Goal: Answer question/provide support: Share knowledge or assist other users

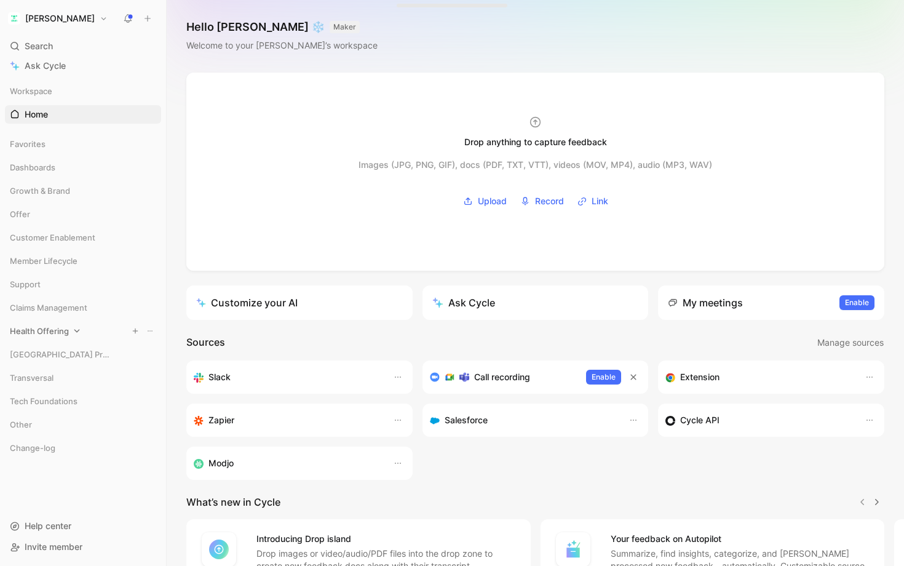
click at [68, 331] on div "Health Offering" at bounding box center [83, 331] width 156 height 18
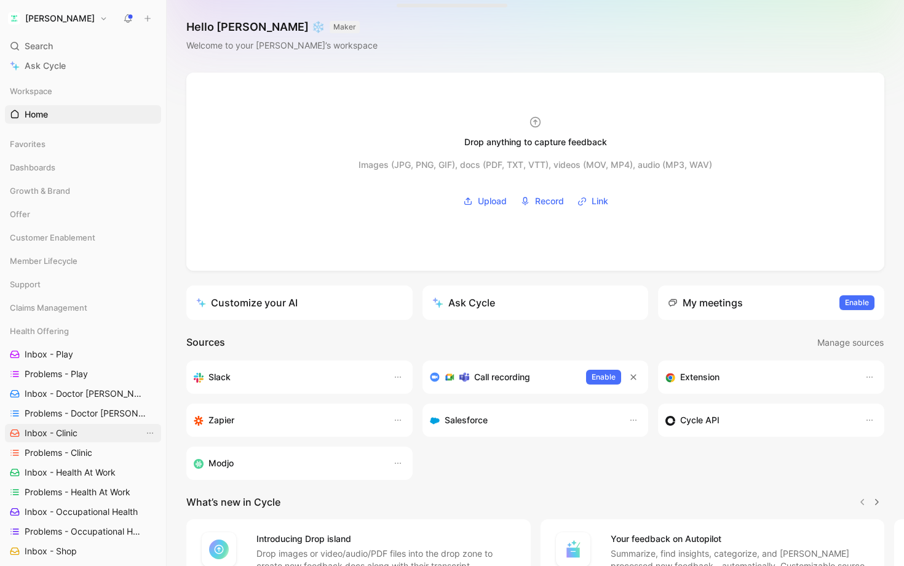
click at [74, 439] on span "Inbox - Clinic" at bounding box center [51, 433] width 53 height 12
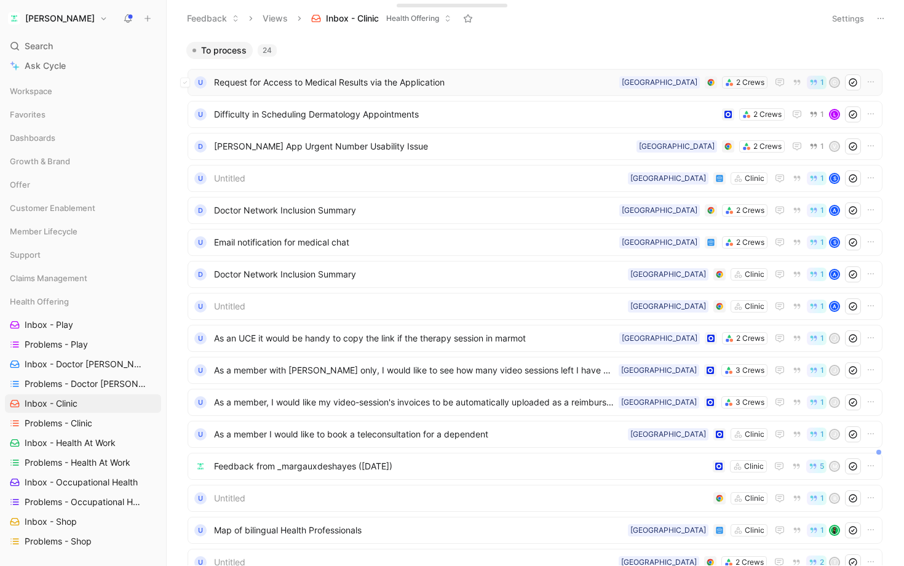
click at [391, 87] on span "Request for Access to Medical Results via the Application" at bounding box center [414, 82] width 400 height 15
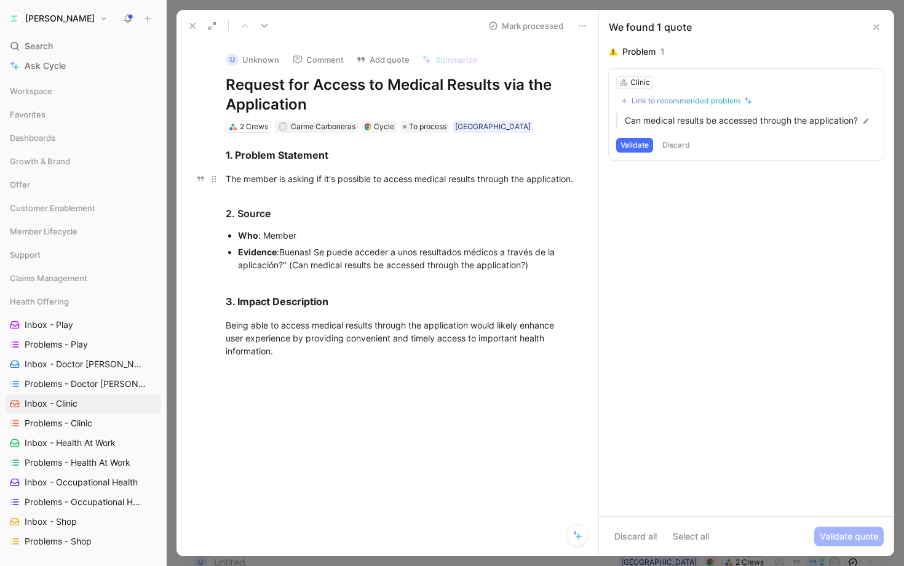
click at [310, 179] on span "The member is asking if it's possible to access medical results through the app…" at bounding box center [399, 178] width 347 height 10
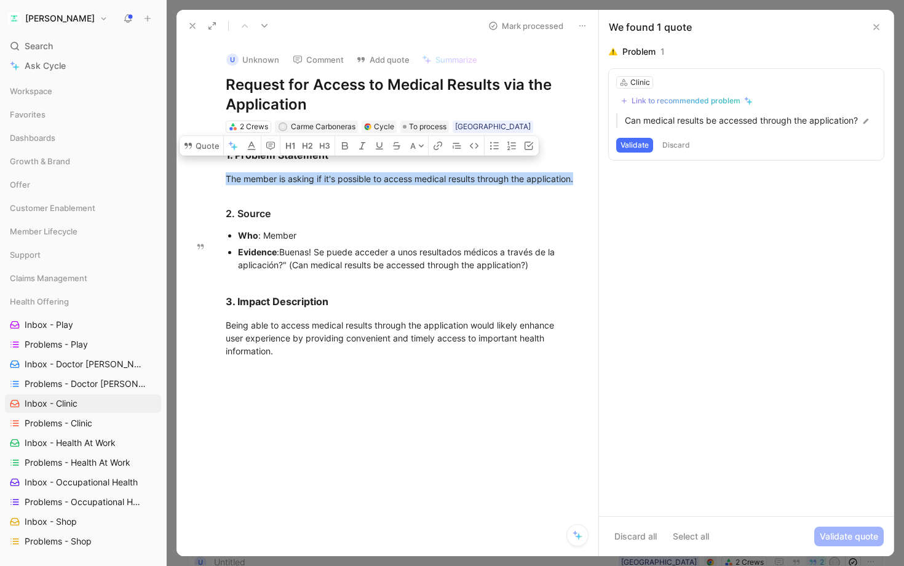
click at [319, 258] on div "Evidence : Buenas! Se puede acceder a unos resultados médicos a través de la ap…" at bounding box center [406, 258] width 337 height 26
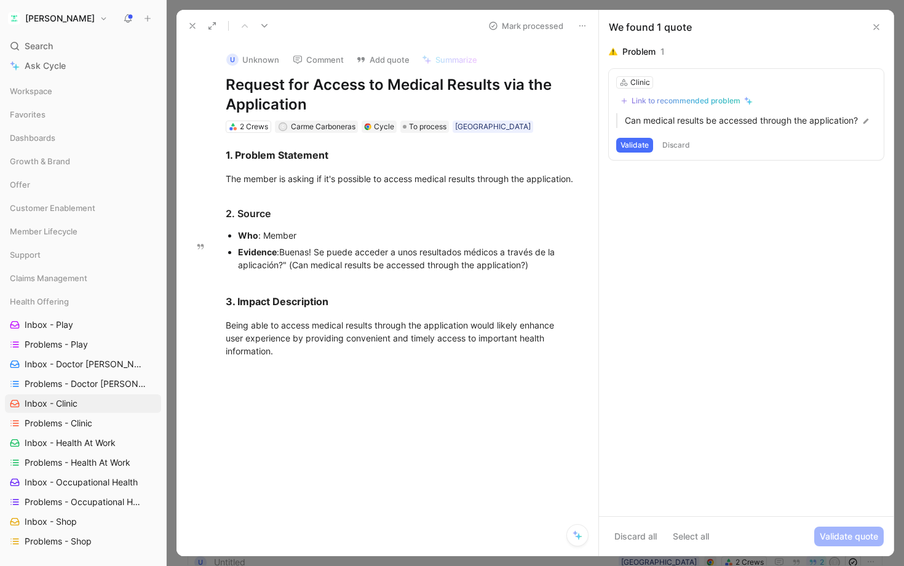
click at [319, 258] on div "Evidence : Buenas! Se puede acceder a unos resultados médicos a través de la ap…" at bounding box center [406, 258] width 337 height 26
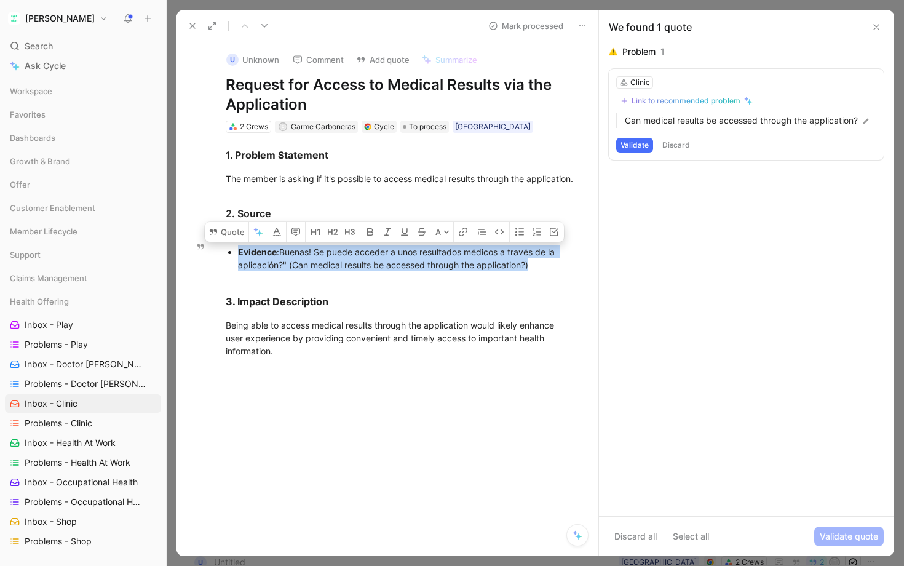
click at [357, 268] on span "Buenas! Se puede acceder a unos resultados médicos a través de la aplicación?" …" at bounding box center [397, 258] width 319 height 23
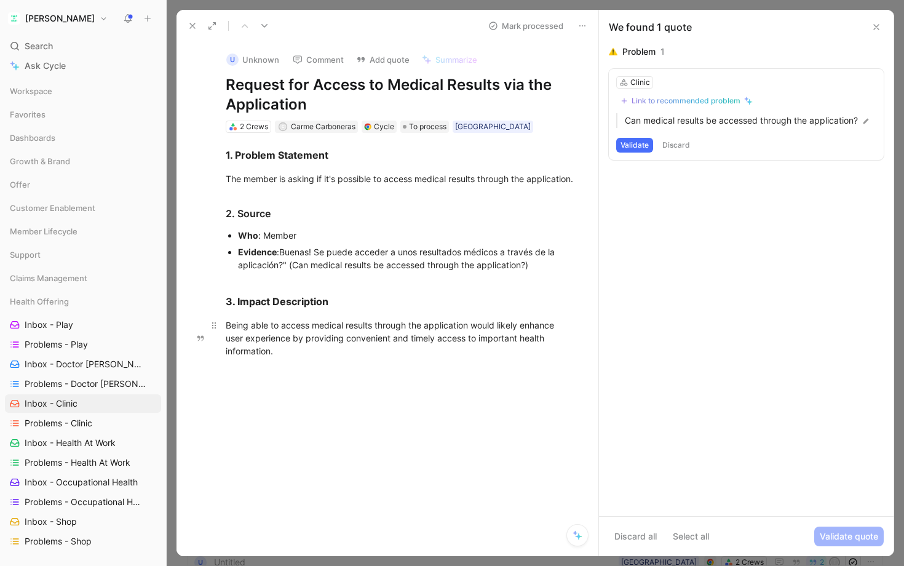
click at [374, 343] on span "Being able to access medical results through the application would likely enhan…" at bounding box center [391, 338] width 331 height 36
click at [374, 347] on span "Being able to access medical results through the application would likely enhan…" at bounding box center [391, 338] width 331 height 36
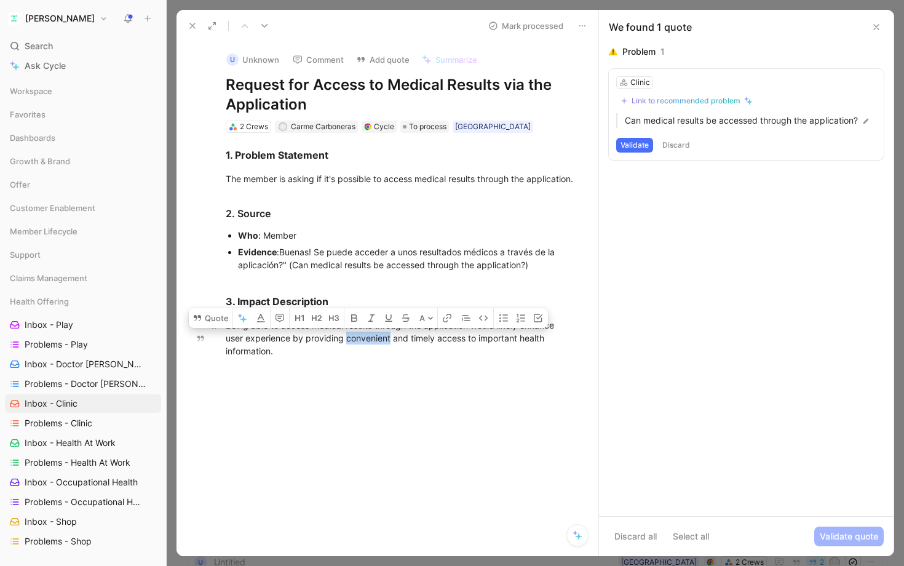
click at [488, 352] on span "Being able to access medical results through the application would likely enhan…" at bounding box center [391, 338] width 331 height 36
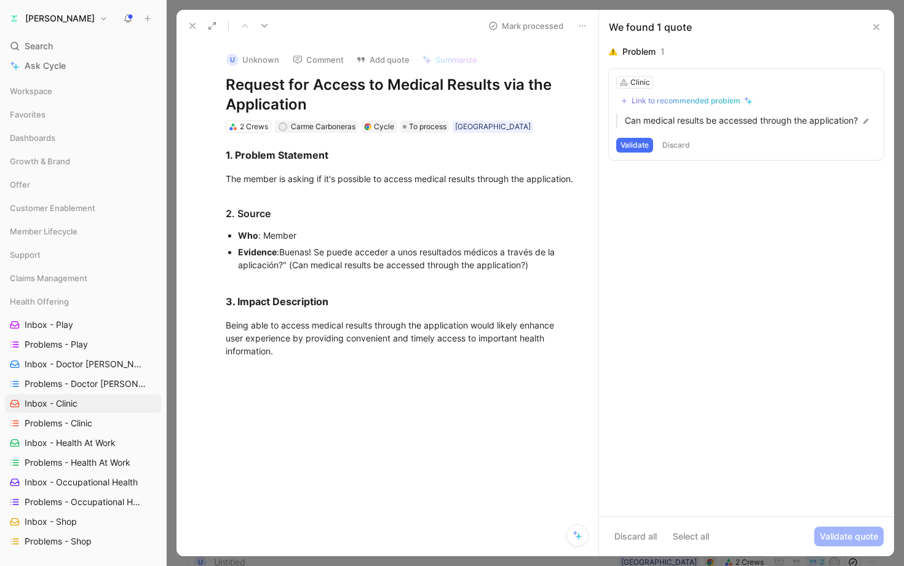
click at [696, 98] on div "Link to recommended problem" at bounding box center [686, 101] width 109 height 10
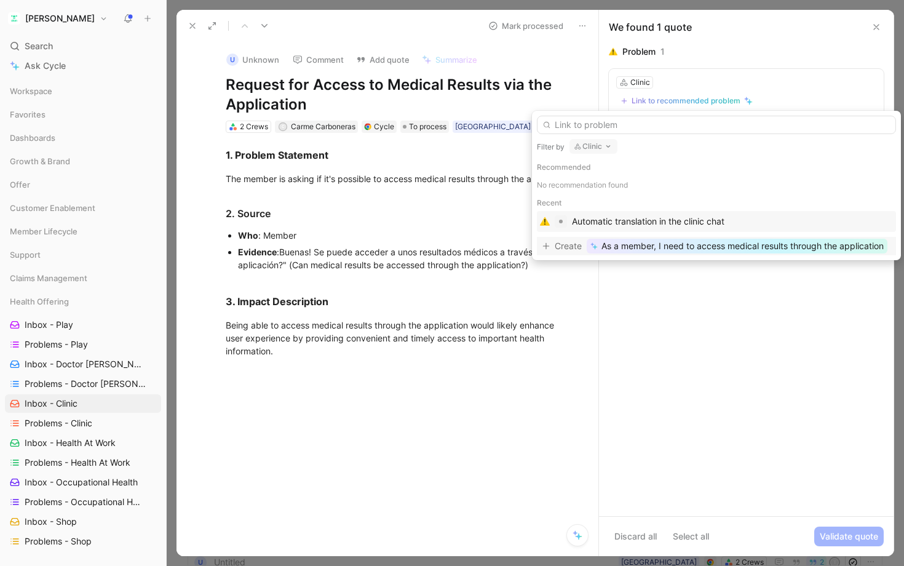
click at [696, 250] on span "As a member, I need to access medical results through the application" at bounding box center [742, 246] width 282 height 15
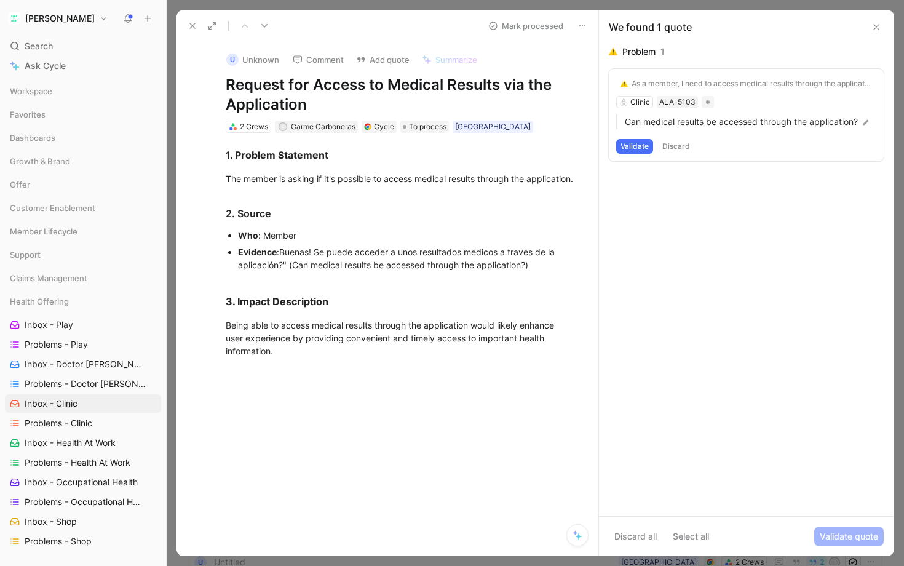
click at [689, 81] on div "As a member, I need to access medical results through the application" at bounding box center [752, 84] width 240 height 10
click at [72, 418] on span "Problems - Clinic" at bounding box center [59, 423] width 68 height 12
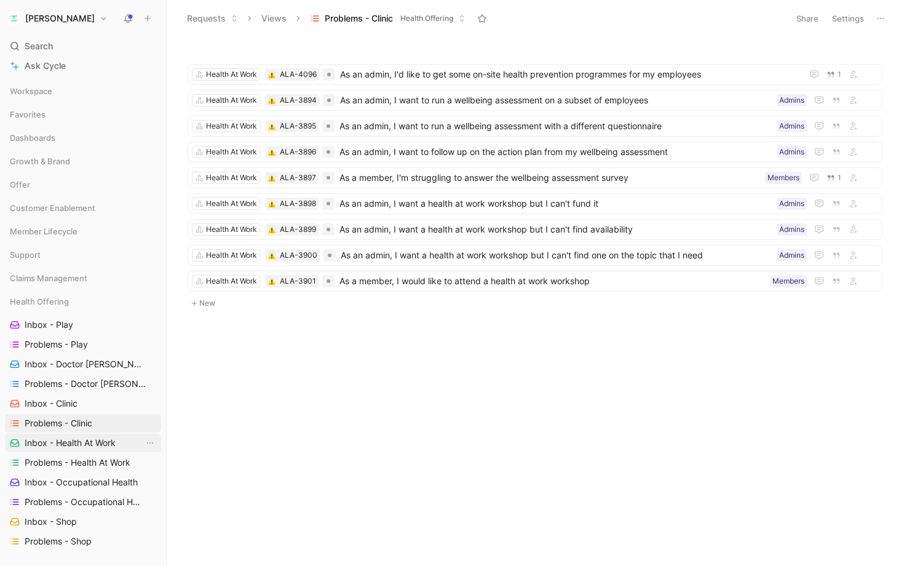
click at [111, 437] on span "Inbox - Health At Work" at bounding box center [70, 443] width 91 height 12
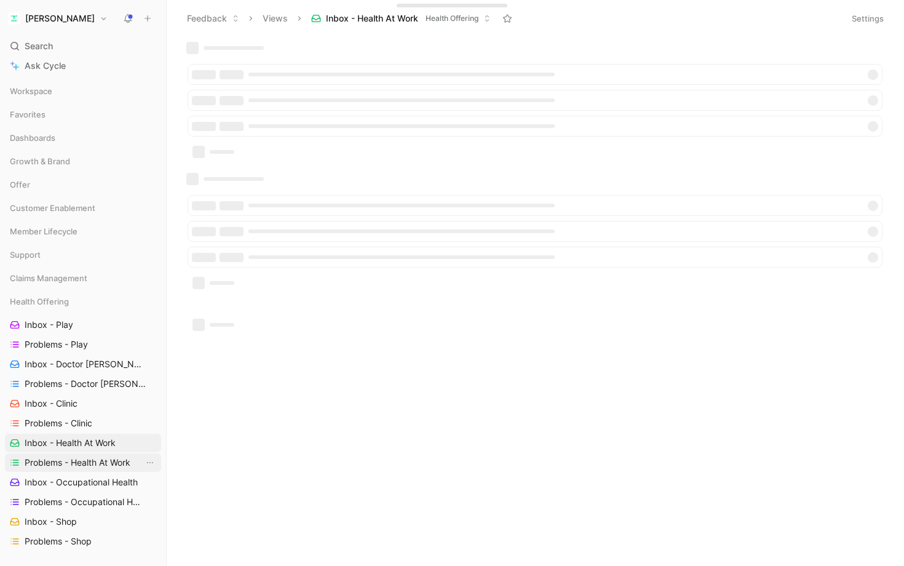
click at [108, 454] on link "Problems - Health At Work" at bounding box center [83, 462] width 156 height 18
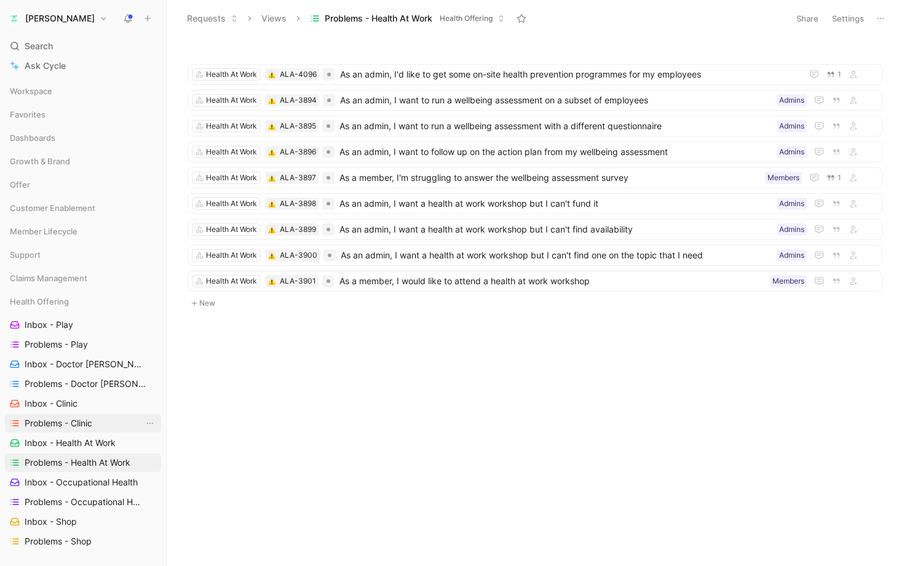
click at [85, 418] on span "Problems - Clinic" at bounding box center [59, 423] width 68 height 12
click at [98, 458] on span "Problems - Health At Work" at bounding box center [78, 462] width 106 height 12
click at [101, 423] on link "Problems - Clinic" at bounding box center [83, 423] width 156 height 18
click at [60, 404] on span "Inbox - Clinic" at bounding box center [51, 403] width 53 height 12
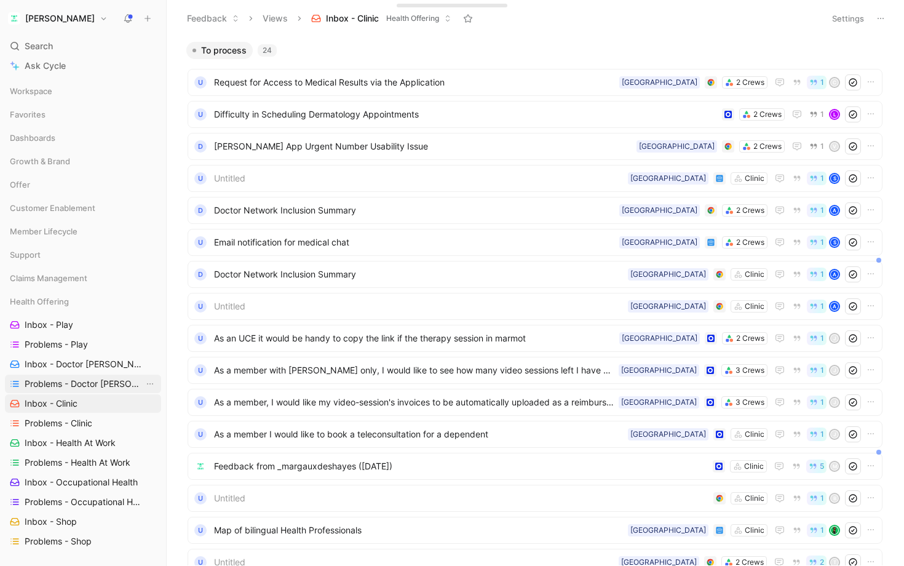
click at [79, 379] on span "Problems - Doctor [PERSON_NAME]" at bounding box center [84, 384] width 119 height 12
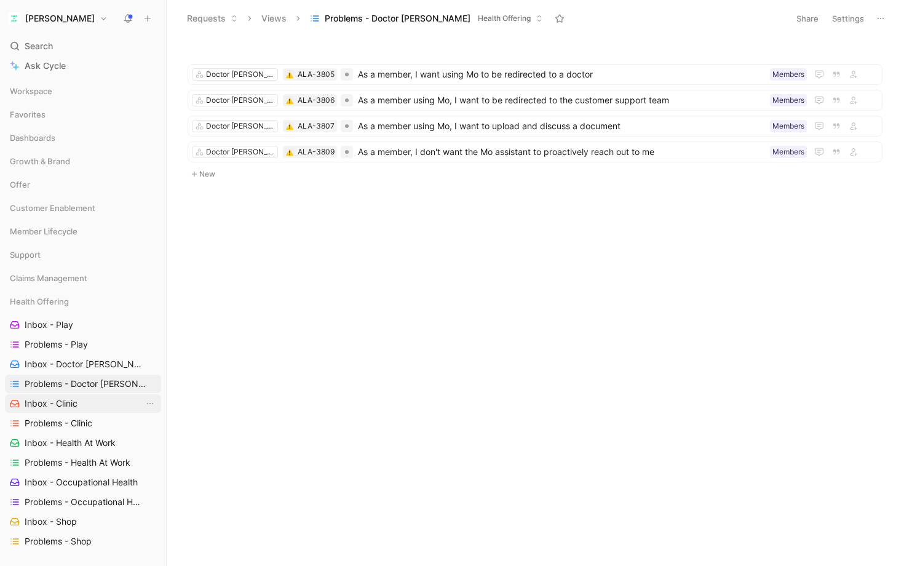
click at [85, 402] on link "Inbox - Clinic" at bounding box center [83, 403] width 156 height 18
